Goal: Task Accomplishment & Management: Use online tool/utility

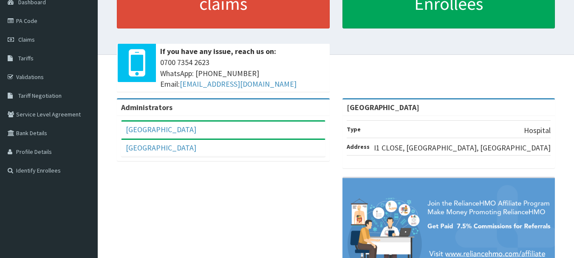
scroll to position [25, 0]
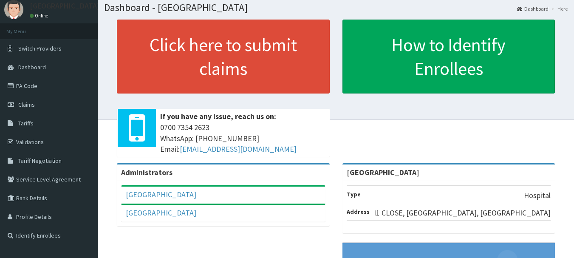
drag, startPoint x: 552, startPoint y: 157, endPoint x: 543, endPoint y: 100, distance: 57.6
click at [543, 100] on div "Click here to submit claims If you have any issue, reach us on: 0700 7354 2623 …" at bounding box center [336, 92] width 464 height 144
click at [34, 233] on link "Identify Enrollees" at bounding box center [49, 235] width 98 height 19
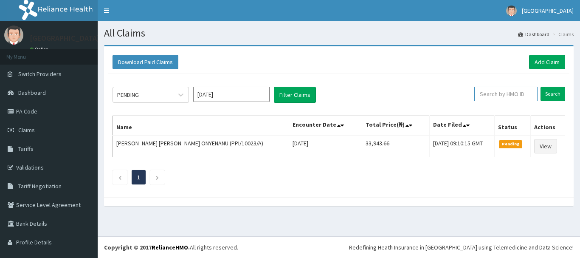
click at [505, 97] on input "text" at bounding box center [506, 94] width 63 height 14
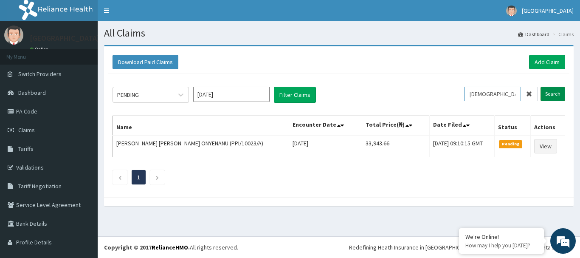
type input "ISW/10456/D"
click at [544, 90] on input "Search" at bounding box center [553, 94] width 25 height 14
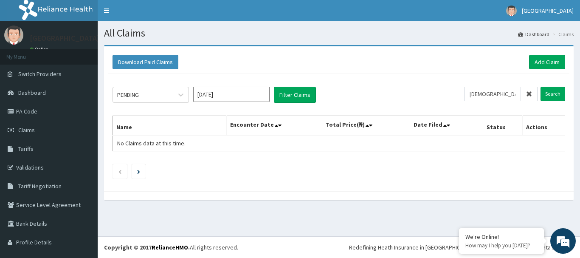
click at [526, 95] on icon at bounding box center [529, 94] width 6 height 6
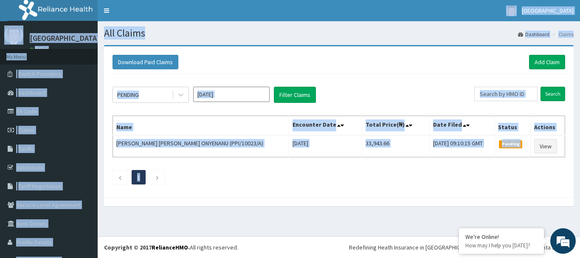
drag, startPoint x: 142, startPoint y: 194, endPoint x: 0, endPoint y: -38, distance: 271.6
click at [0, 0] on html "R EL Toggle navigation Blue Lime Hospital Blue Lime Hospital - bluelimehospital…" at bounding box center [290, 129] width 580 height 258
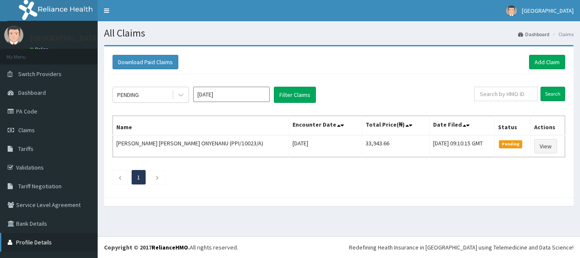
click at [37, 244] on link "Profile Details" at bounding box center [49, 242] width 98 height 19
